Goal: Entertainment & Leisure: Consume media (video, audio)

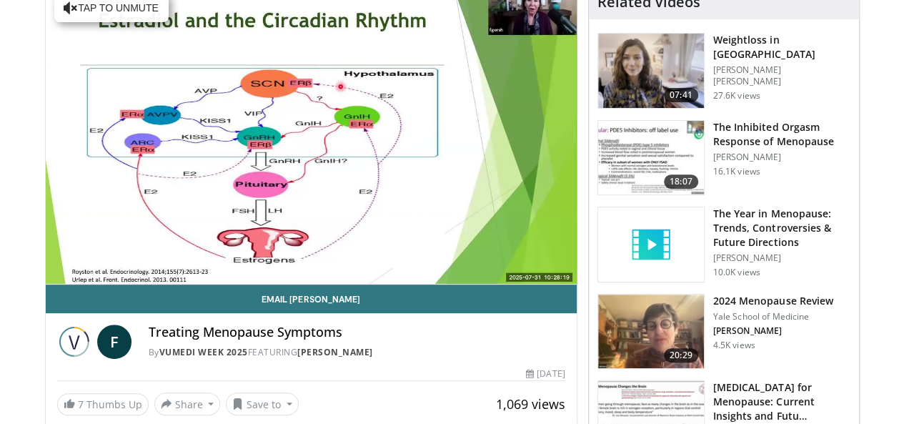
scroll to position [143, 0]
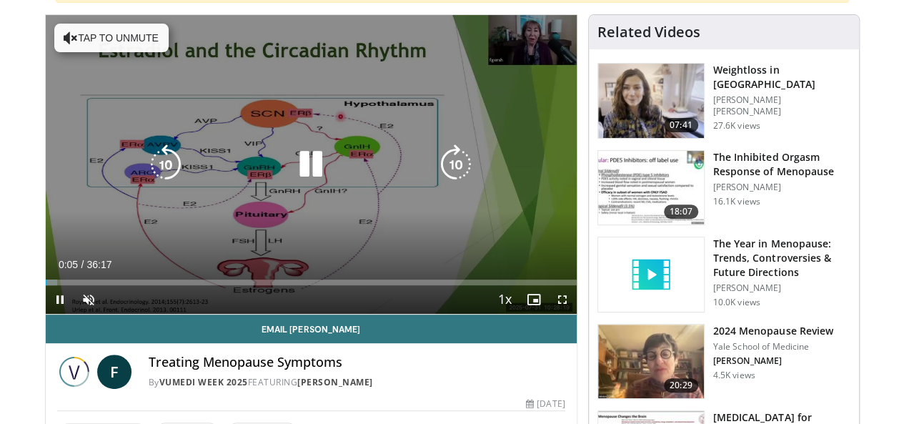
click at [111, 36] on button "Tap to unmute" at bounding box center [111, 38] width 114 height 29
click at [146, 179] on icon "Video Player" at bounding box center [166, 164] width 40 height 40
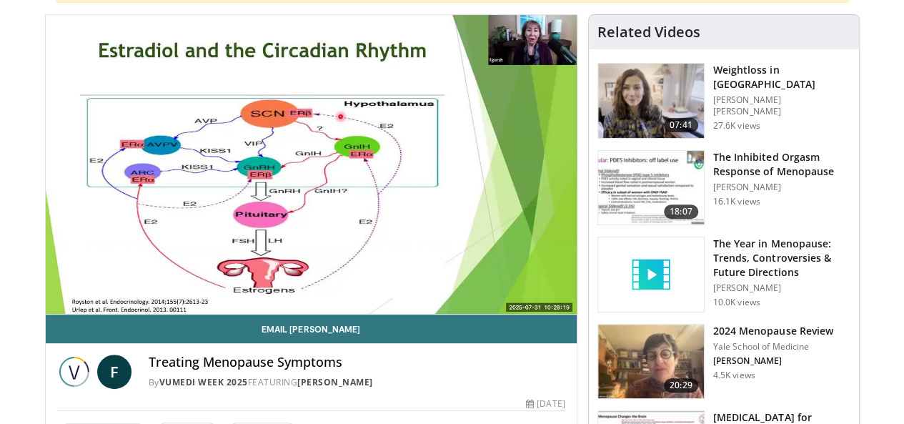
click at [141, 179] on div "10 seconds Tap to unmute" at bounding box center [311, 164] width 531 height 299
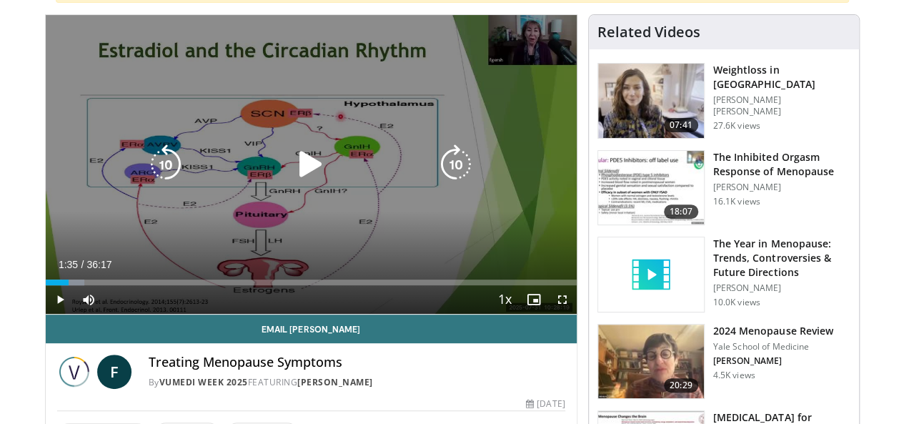
click at [146, 179] on icon "Video Player" at bounding box center [166, 164] width 40 height 40
click at [150, 179] on icon "Video Player" at bounding box center [166, 164] width 40 height 40
click at [301, 172] on icon "Video Player" at bounding box center [311, 164] width 40 height 40
click at [299, 168] on icon "Video Player" at bounding box center [311, 164] width 40 height 40
click at [296, 174] on icon "Video Player" at bounding box center [311, 164] width 40 height 40
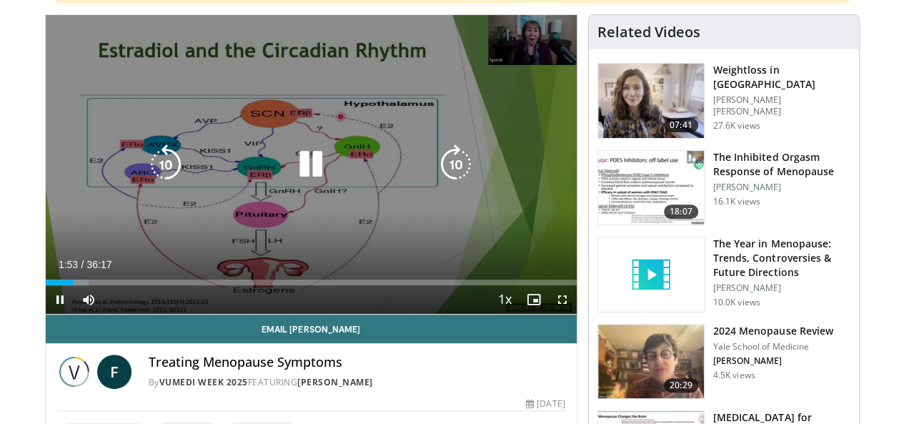
click at [146, 184] on icon "Video Player" at bounding box center [166, 164] width 40 height 40
click at [293, 179] on icon "Video Player" at bounding box center [311, 164] width 40 height 40
click at [299, 177] on icon "Video Player" at bounding box center [311, 164] width 40 height 40
click at [146, 184] on icon "Video Player" at bounding box center [166, 164] width 40 height 40
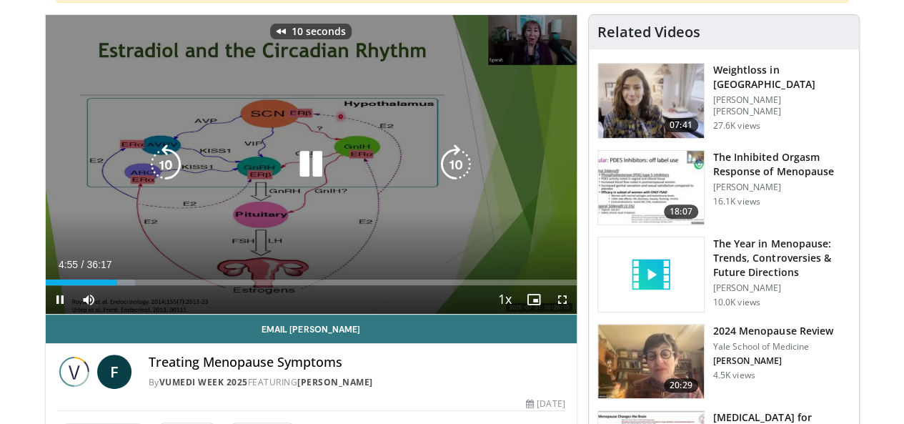
click at [146, 184] on icon "Video Player" at bounding box center [166, 164] width 40 height 40
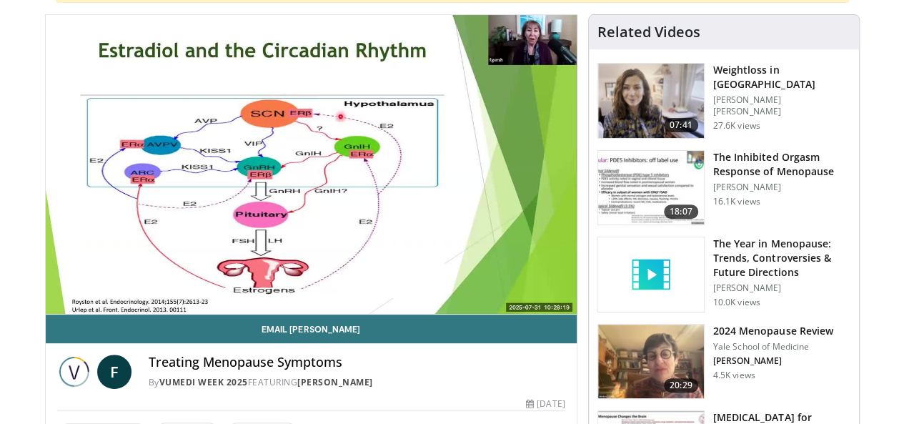
click at [142, 184] on div "20 seconds Tap to unmute" at bounding box center [311, 164] width 531 height 299
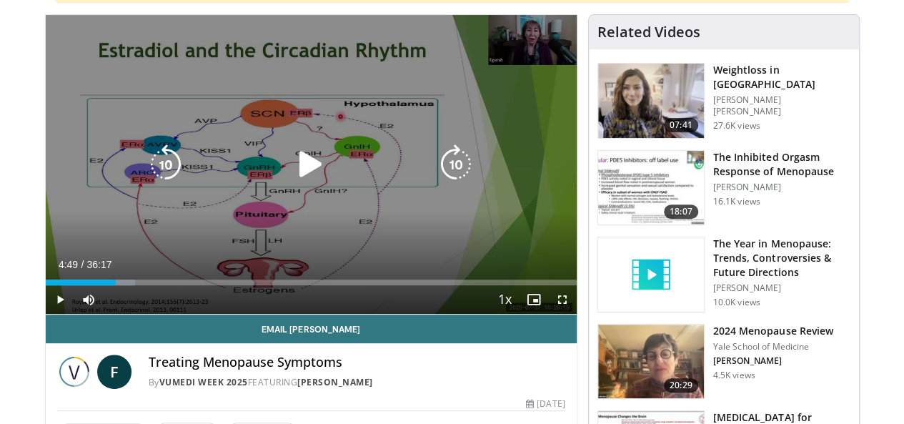
click at [146, 167] on icon "Video Player" at bounding box center [166, 164] width 40 height 40
click at [292, 172] on icon "Video Player" at bounding box center [311, 164] width 40 height 40
click at [146, 171] on icon "Video Player" at bounding box center [166, 164] width 40 height 40
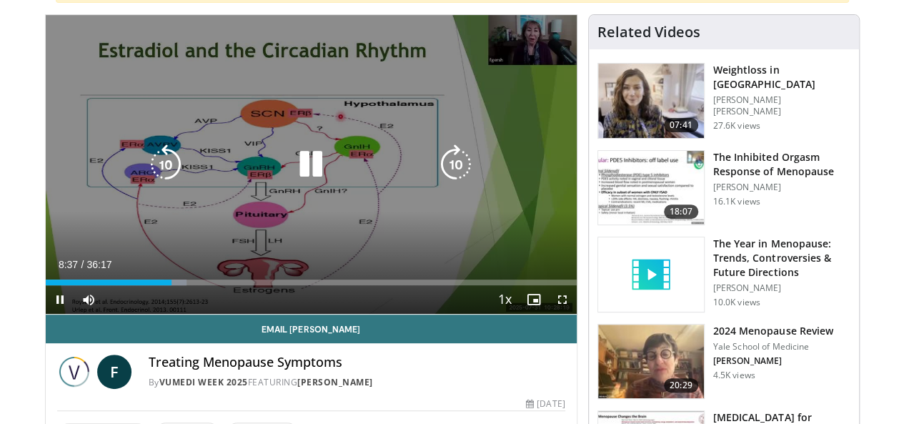
click at [304, 173] on icon "Video Player" at bounding box center [311, 164] width 40 height 40
click at [299, 179] on icon "Video Player" at bounding box center [311, 164] width 40 height 40
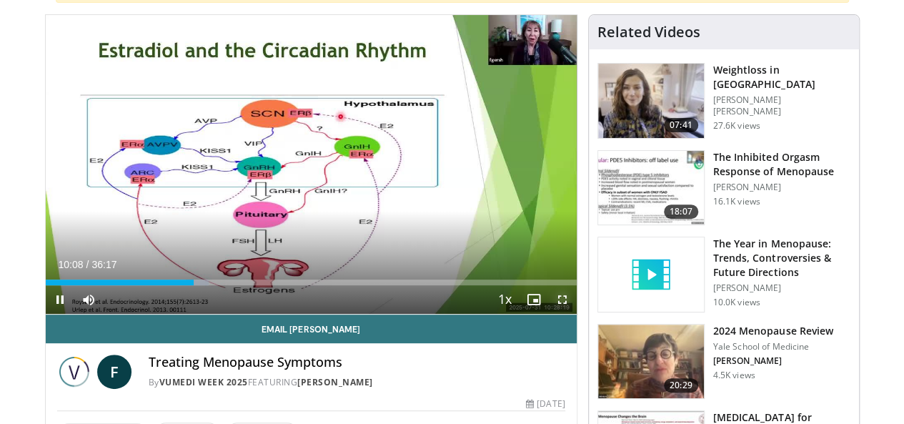
click at [573, 314] on span "Video Player" at bounding box center [562, 299] width 29 height 29
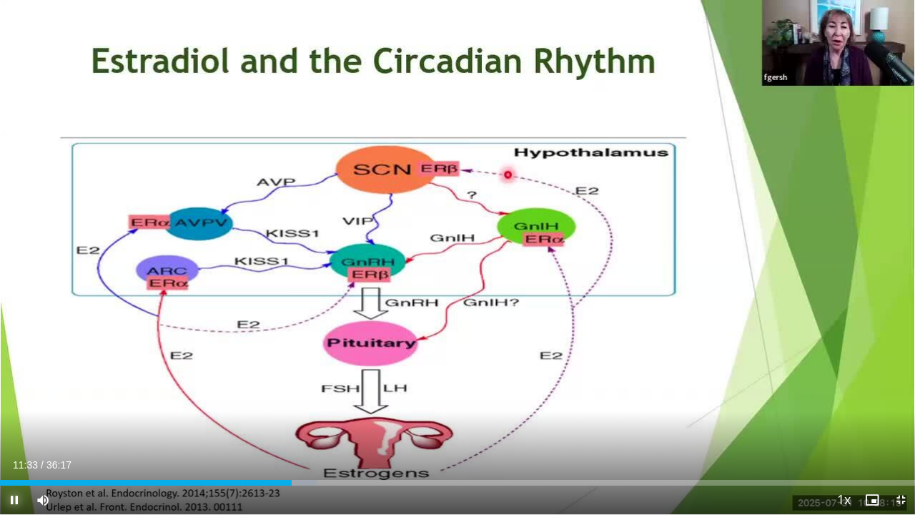
click at [16, 423] on span "Video Player" at bounding box center [14, 499] width 29 height 29
click at [898, 423] on span "Video Player" at bounding box center [900, 499] width 29 height 29
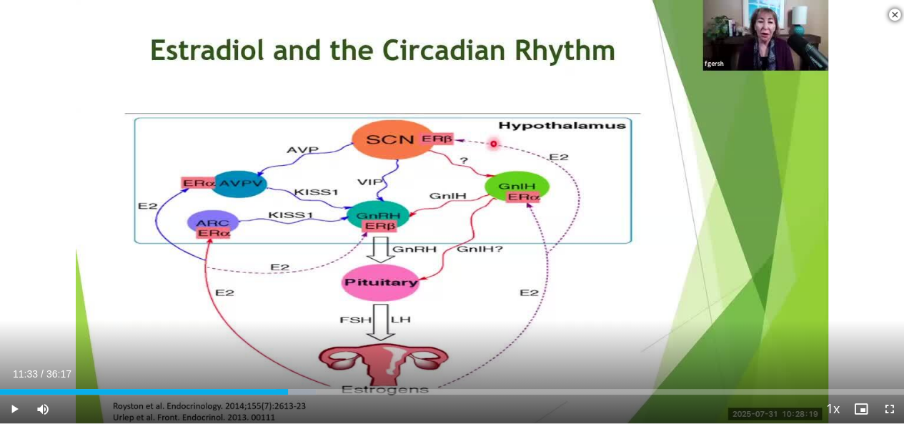
scroll to position [500, 0]
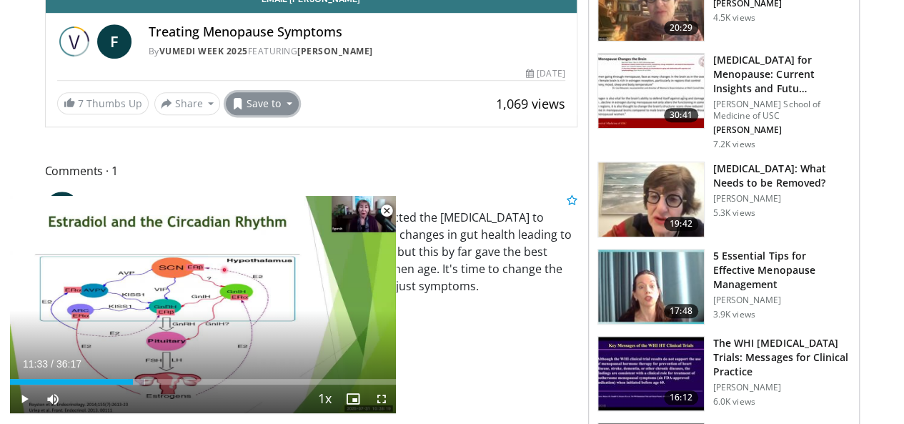
click at [246, 104] on button "Save to" at bounding box center [262, 103] width 73 height 23
click at [244, 137] on span "Add to Favorites" at bounding box center [288, 135] width 88 height 16
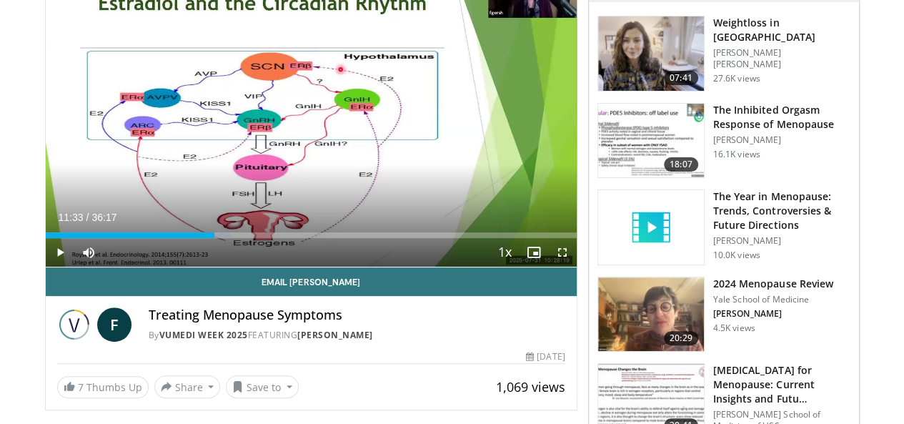
scroll to position [286, 0]
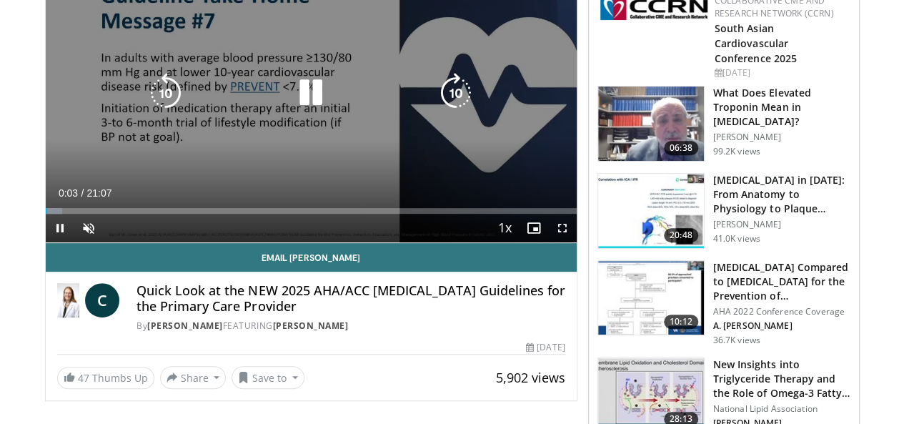
scroll to position [143, 0]
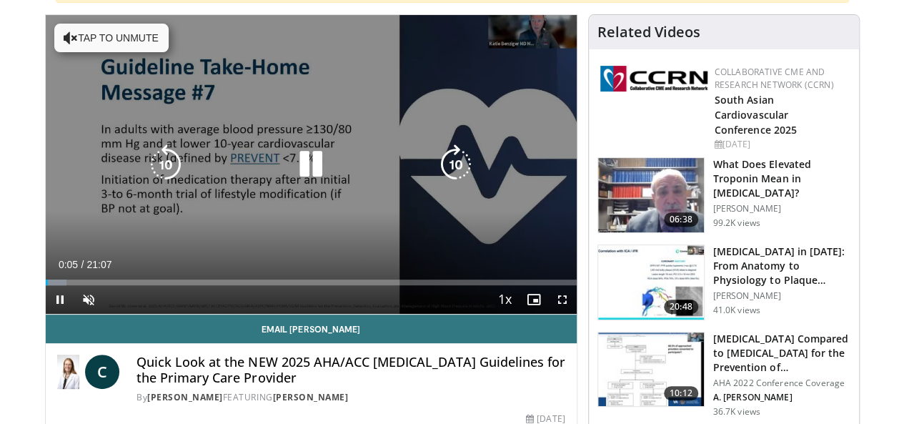
click at [89, 41] on button "Tap to unmute" at bounding box center [111, 38] width 114 height 29
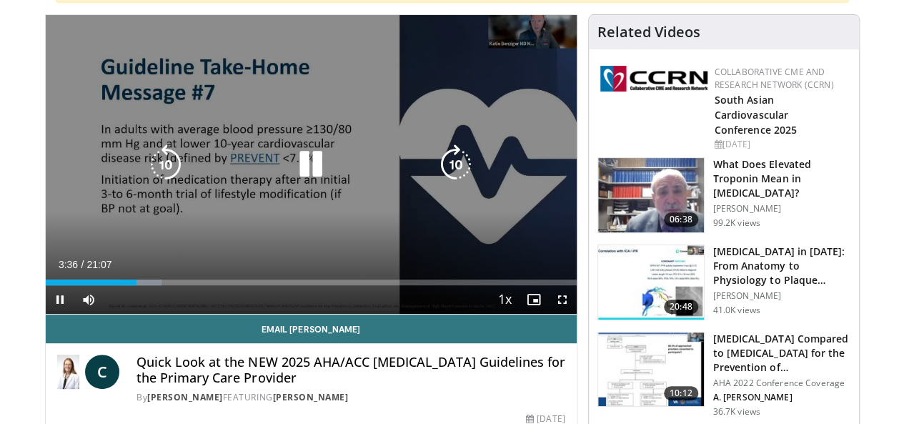
click at [291, 171] on icon "Video Player" at bounding box center [311, 164] width 40 height 40
